Goal: Communication & Community: Answer question/provide support

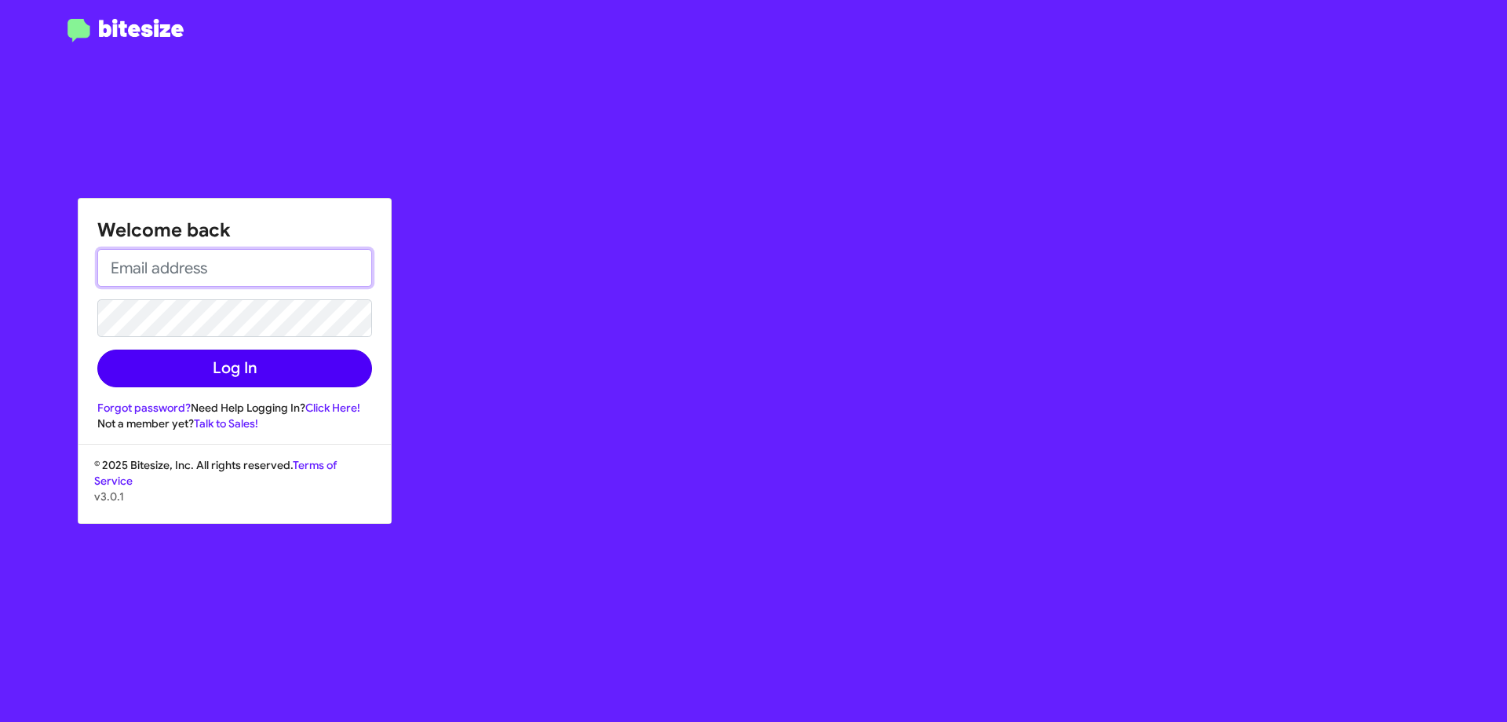
type input "[EMAIL_ADDRESS][DOMAIN_NAME]"
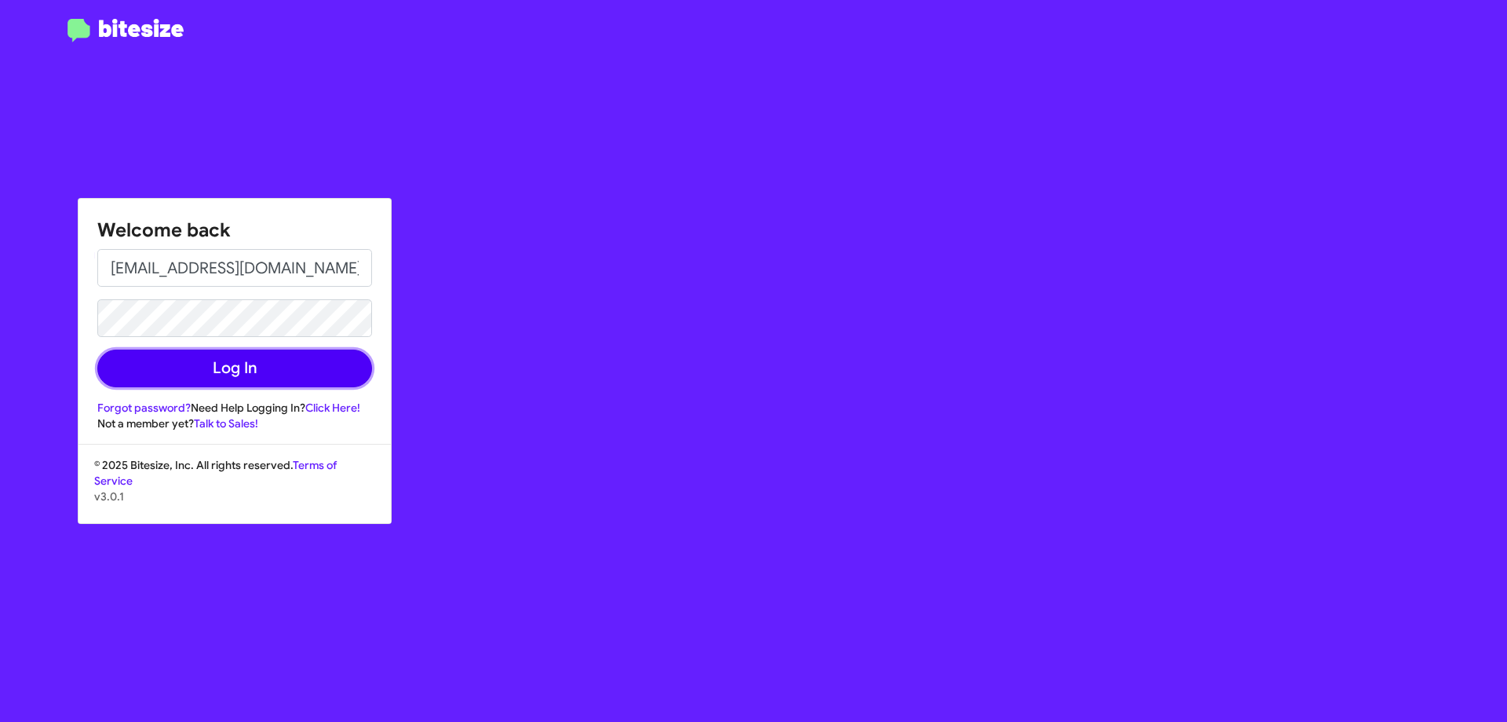
click at [272, 377] on button "Log In" at bounding box center [234, 368] width 275 height 38
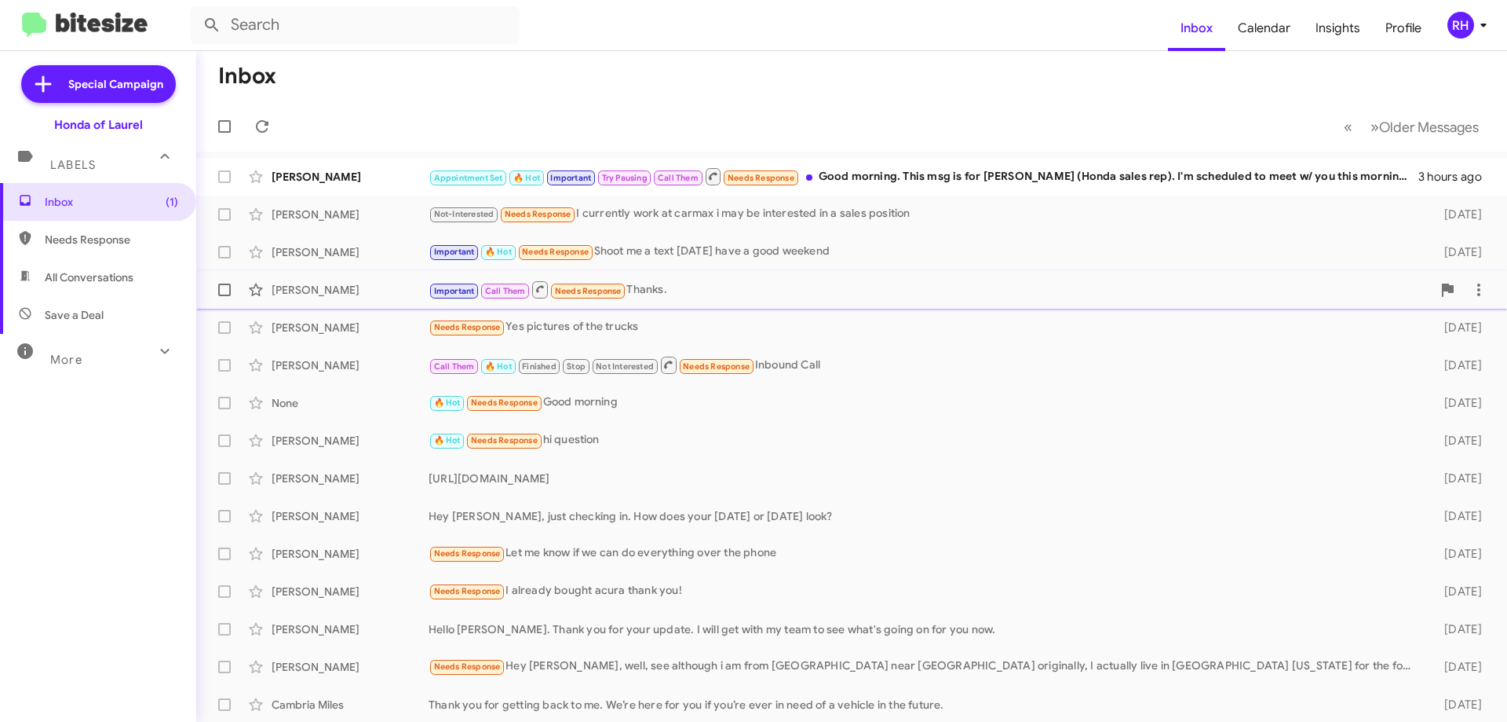
click at [690, 256] on div "Important 🔥 Hot Needs Response Shoot me a text [DATE] have a good weekend" at bounding box center [924, 252] width 991 height 18
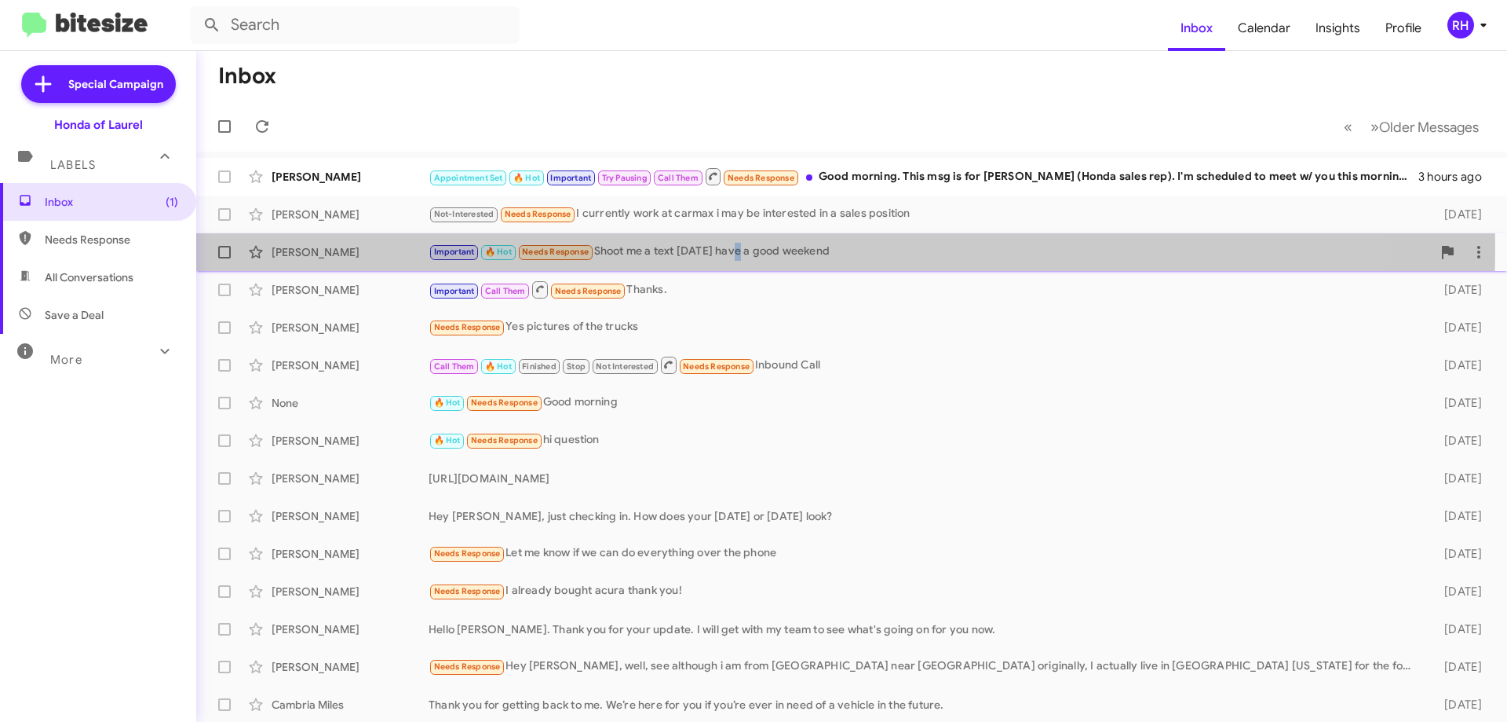
click at [743, 250] on div "Important 🔥 Hot Needs Response Shoot me a text [DATE] have a good weekend" at bounding box center [930, 252] width 1003 height 18
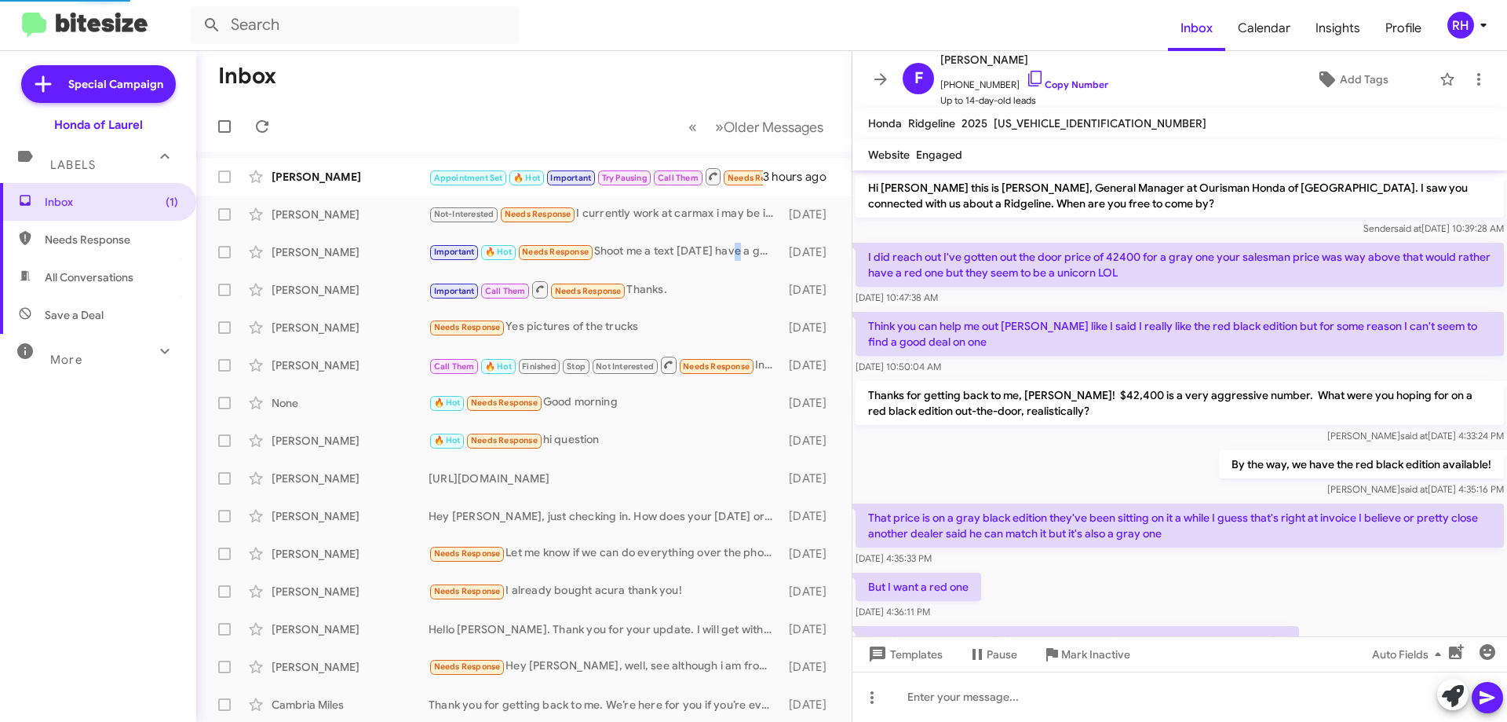
scroll to position [869, 0]
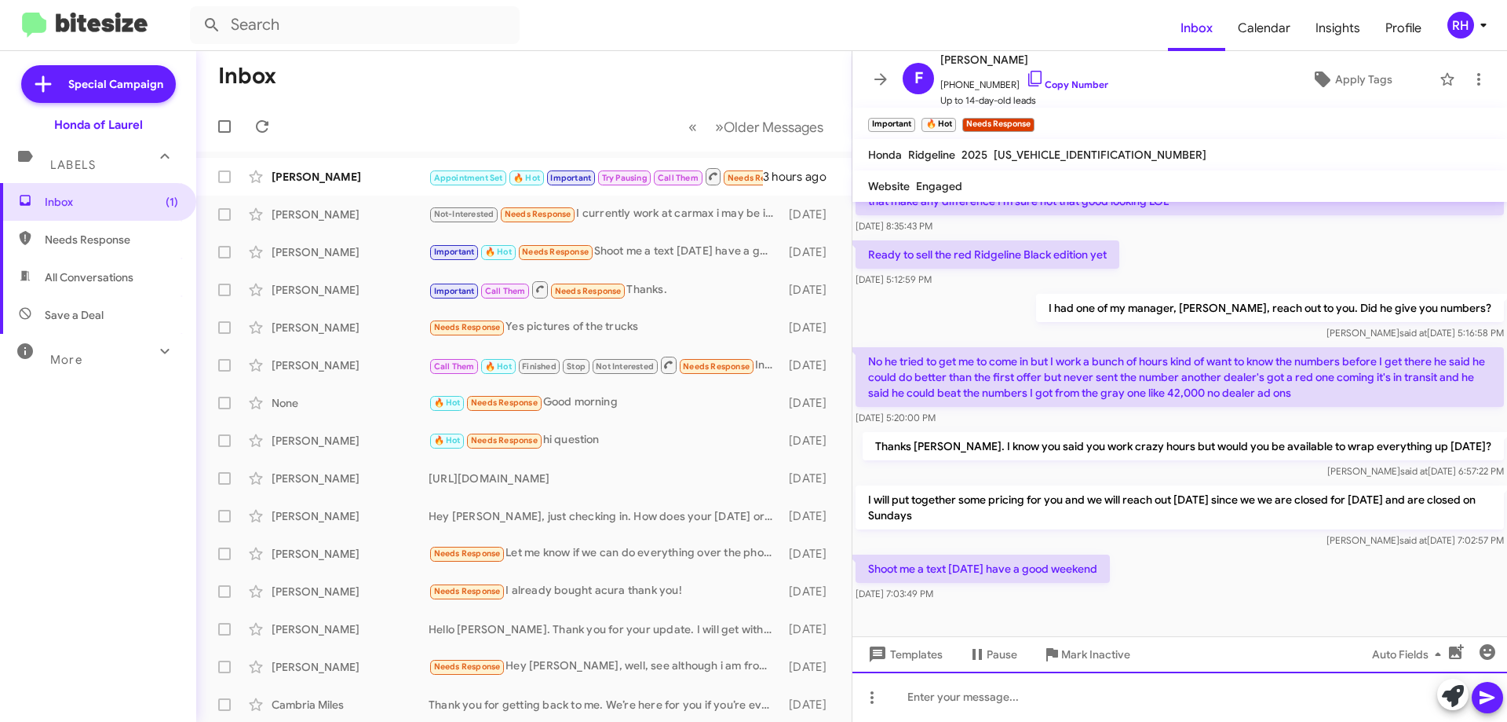
click at [1006, 700] on div at bounding box center [1180, 696] width 655 height 50
click at [1032, 700] on div at bounding box center [1180, 696] width 655 height 50
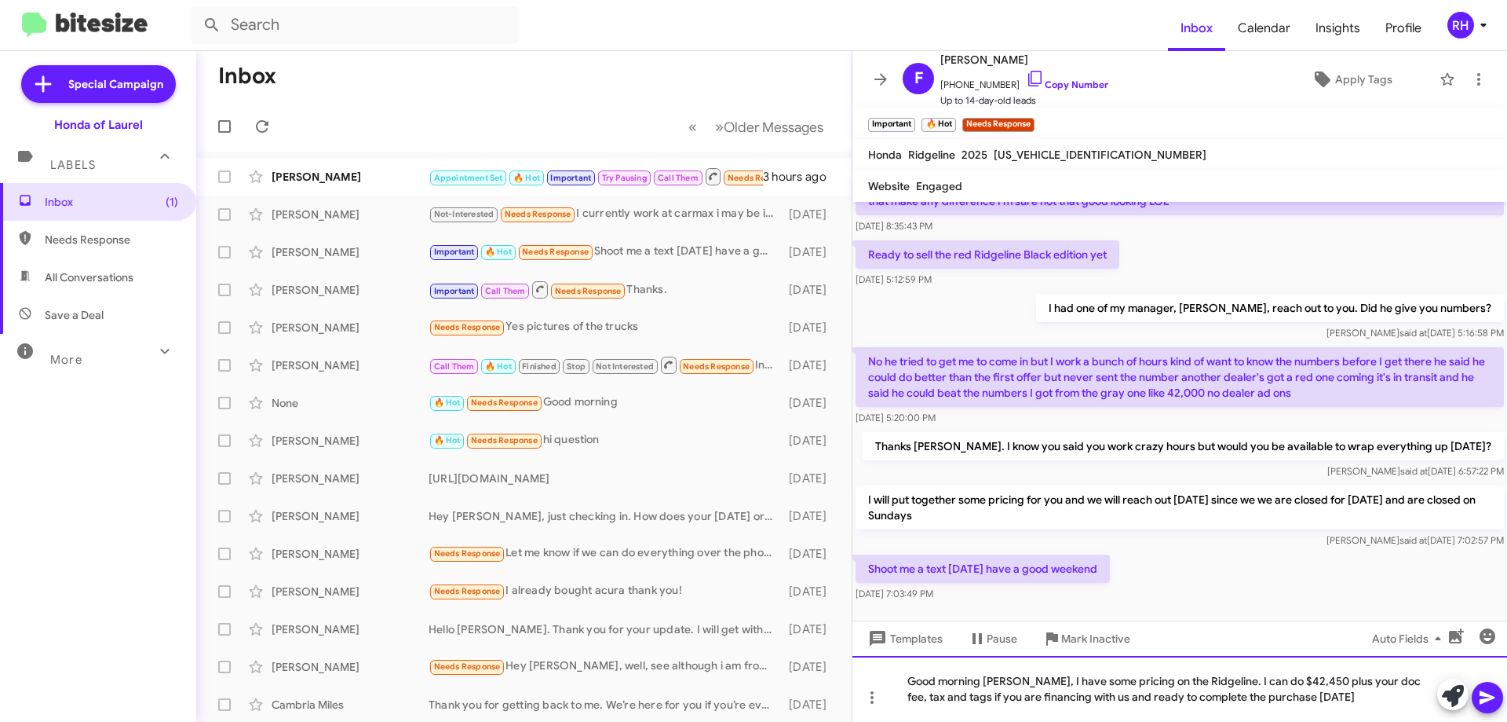
click at [1303, 694] on div "Good morning [PERSON_NAME], I have some pricing on the Ridgeline. I can do $42,…" at bounding box center [1180, 689] width 655 height 66
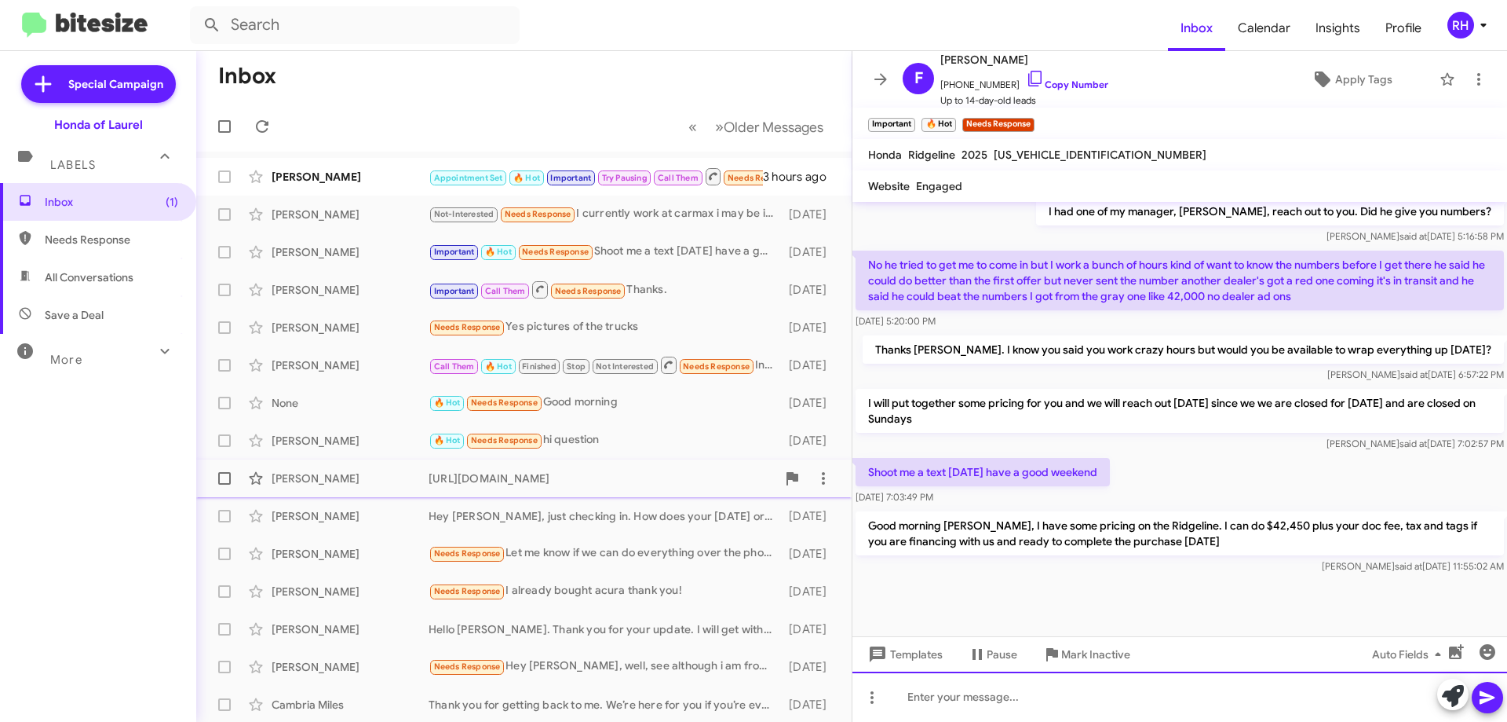
scroll to position [974, 0]
